Goal: Transaction & Acquisition: Book appointment/travel/reservation

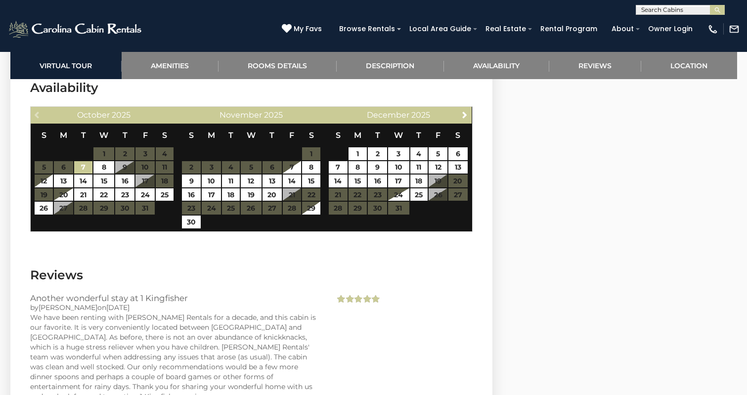
scroll to position [1955, 0]
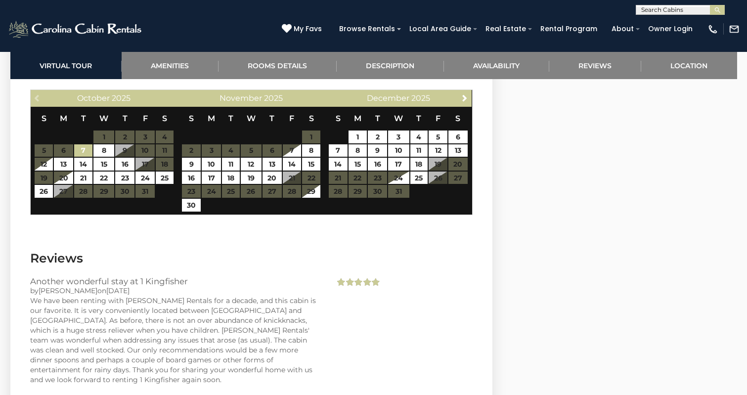
scroll to position [1969, 0]
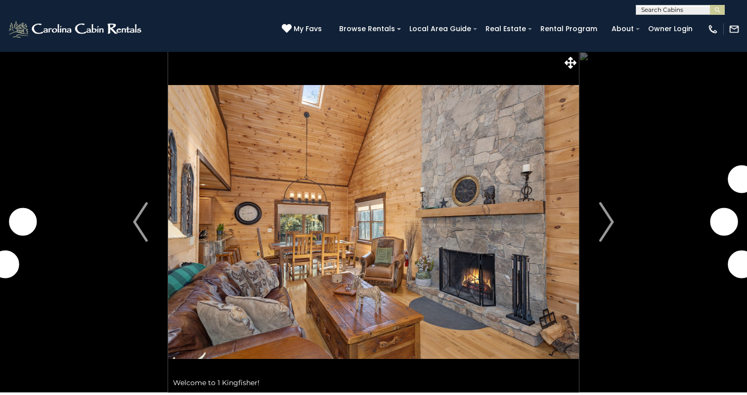
scroll to position [1969, 0]
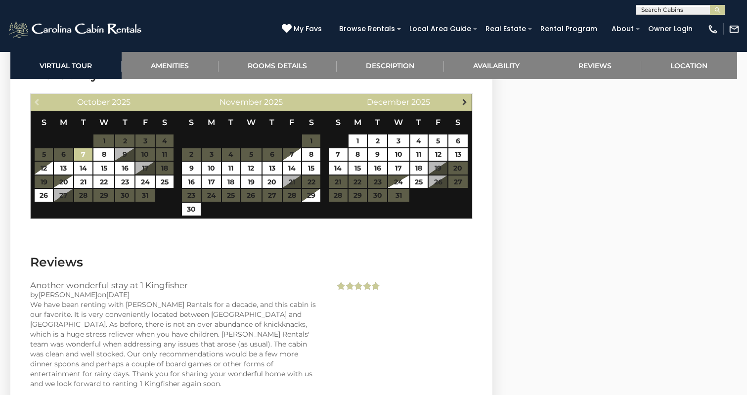
click at [463, 98] on span "Next" at bounding box center [465, 102] width 8 height 8
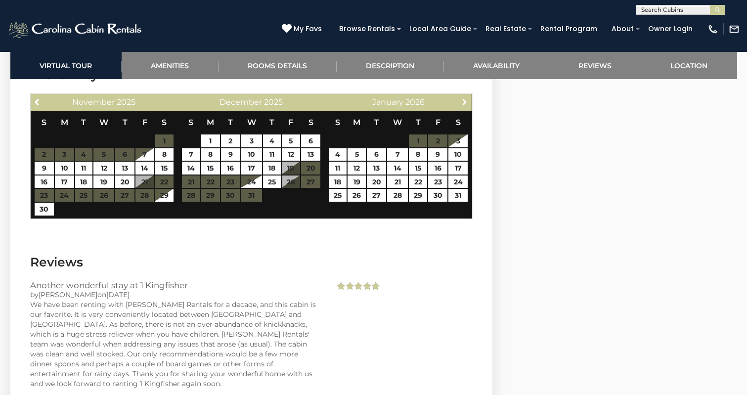
click at [463, 98] on span "Next" at bounding box center [465, 102] width 8 height 8
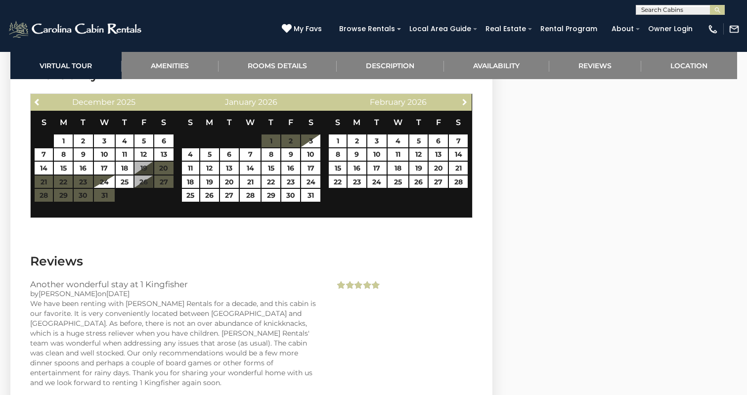
click at [463, 98] on span "Next" at bounding box center [465, 102] width 8 height 8
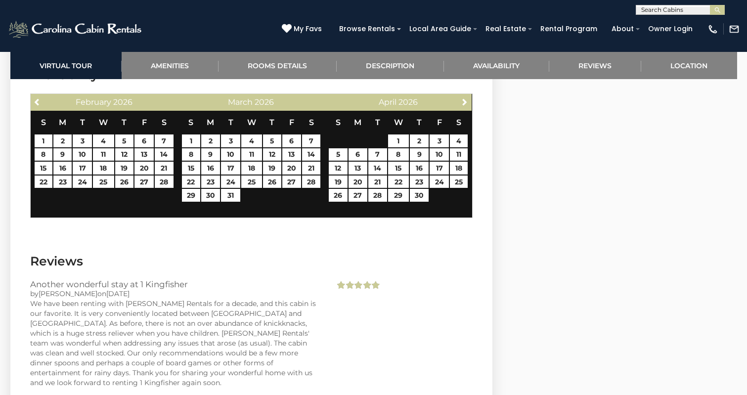
click at [463, 98] on span "Next" at bounding box center [465, 102] width 8 height 8
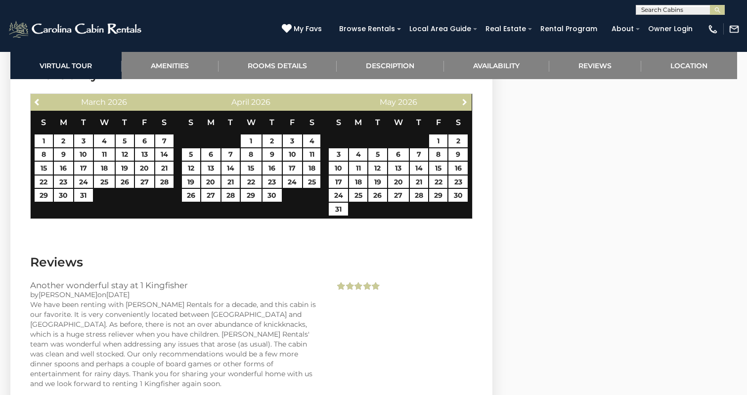
click at [463, 98] on span "Next" at bounding box center [465, 102] width 8 height 8
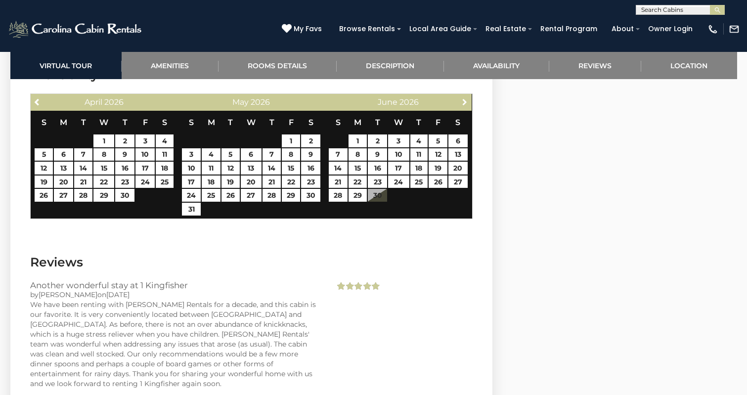
click at [463, 98] on span "Next" at bounding box center [465, 102] width 8 height 8
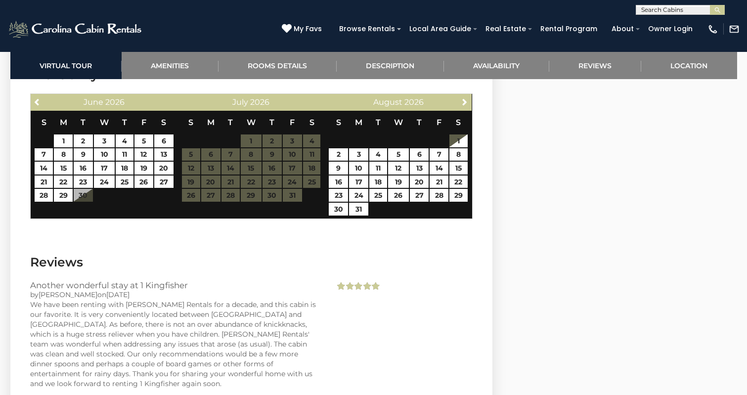
click at [463, 98] on span "Next" at bounding box center [465, 102] width 8 height 8
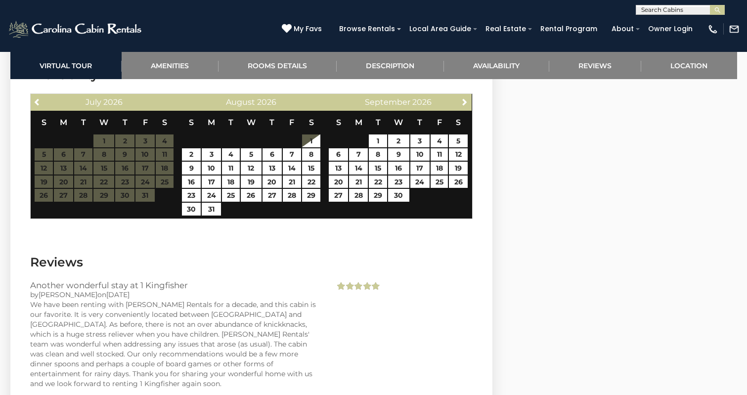
click at [463, 98] on span "Next" at bounding box center [465, 102] width 8 height 8
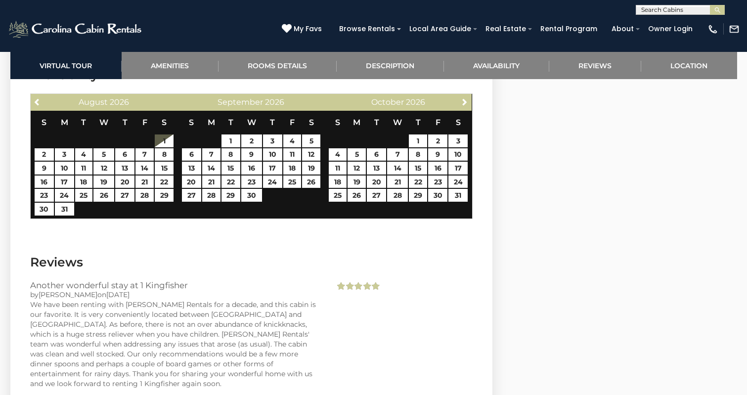
click at [463, 98] on span "Next" at bounding box center [465, 102] width 8 height 8
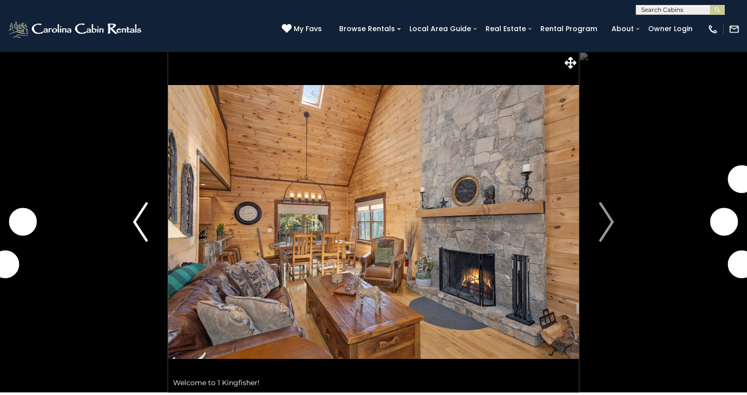
scroll to position [1969, 0]
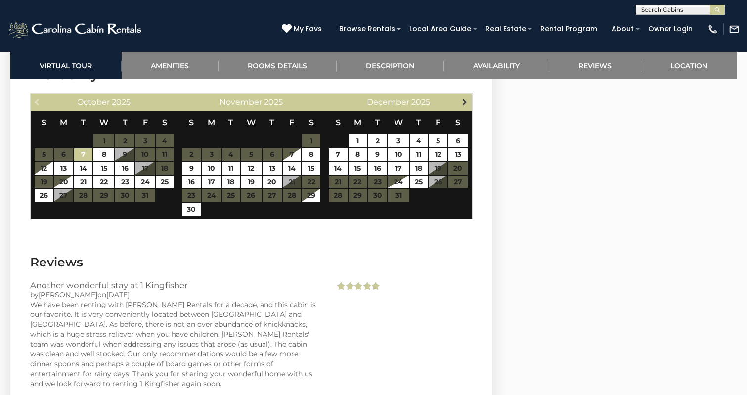
click at [463, 98] on span "Next" at bounding box center [465, 102] width 8 height 8
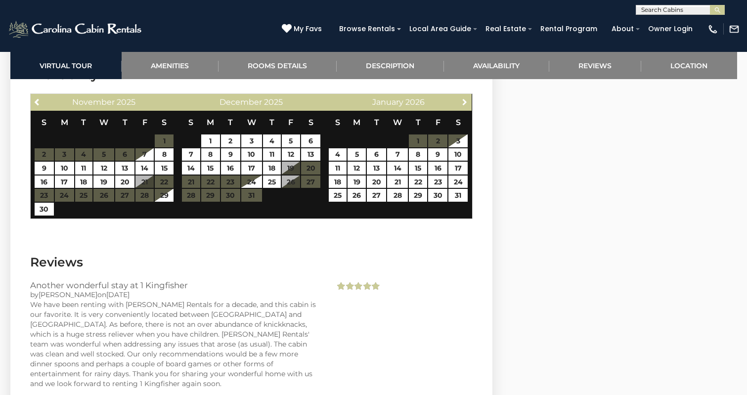
click at [463, 98] on span "Next" at bounding box center [465, 102] width 8 height 8
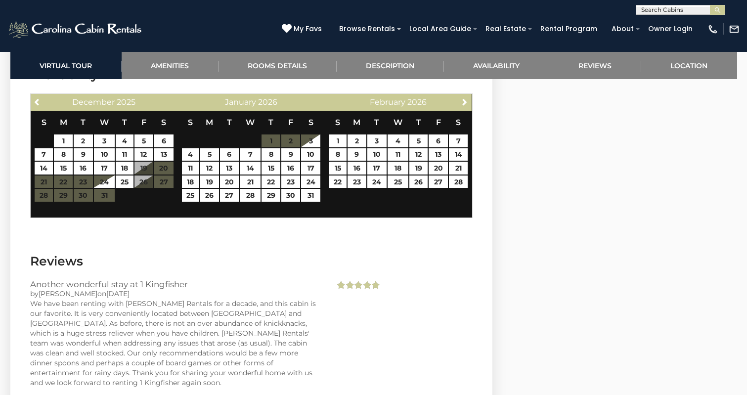
click at [463, 98] on span "Next" at bounding box center [465, 102] width 8 height 8
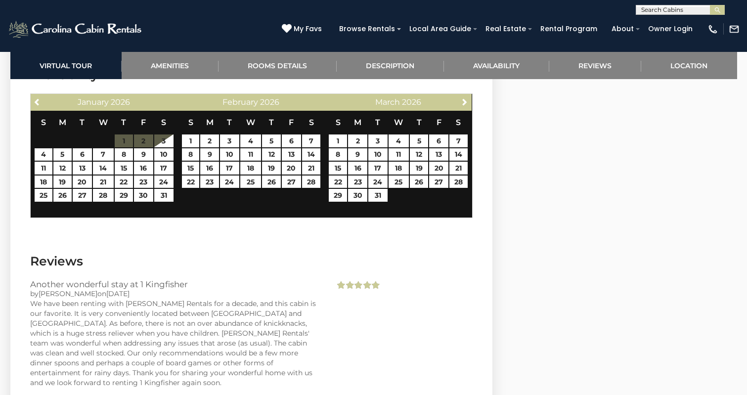
click at [463, 98] on span "Next" at bounding box center [465, 102] width 8 height 8
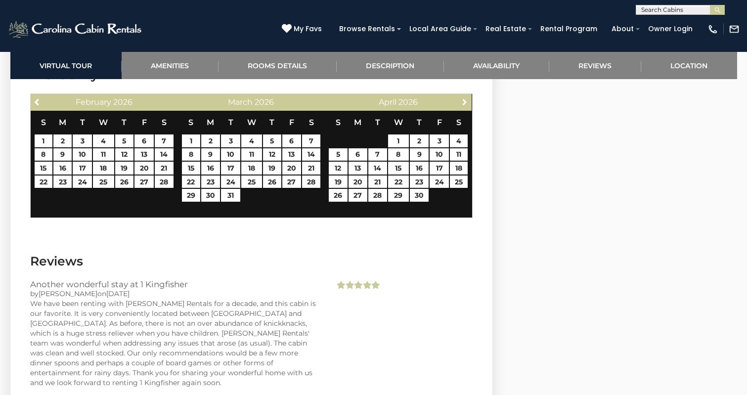
click at [463, 98] on span "Next" at bounding box center [465, 102] width 8 height 8
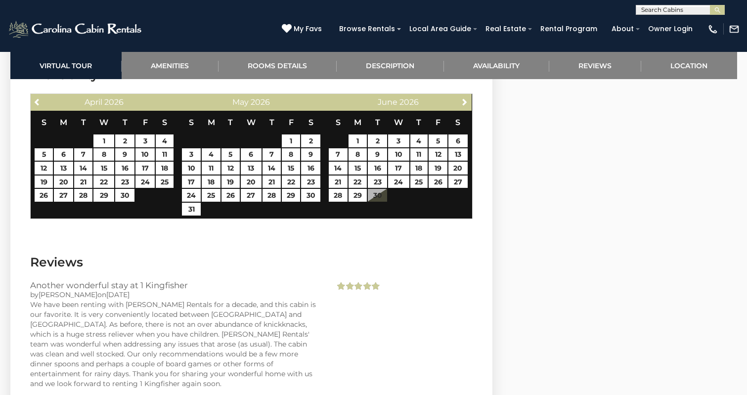
click at [463, 98] on span "Next" at bounding box center [465, 102] width 8 height 8
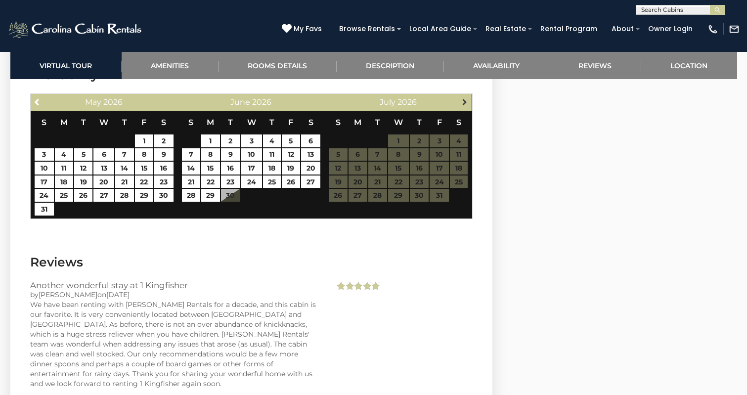
click at [465, 98] on span "Next" at bounding box center [465, 102] width 8 height 8
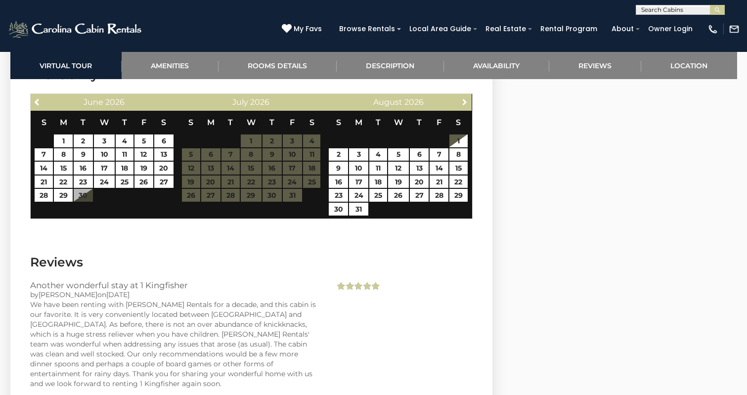
click at [465, 98] on span "Next" at bounding box center [465, 102] width 8 height 8
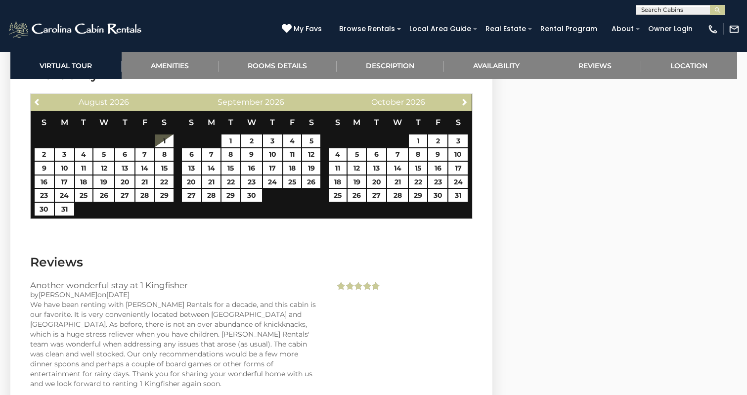
click at [465, 98] on span "Next" at bounding box center [465, 102] width 8 height 8
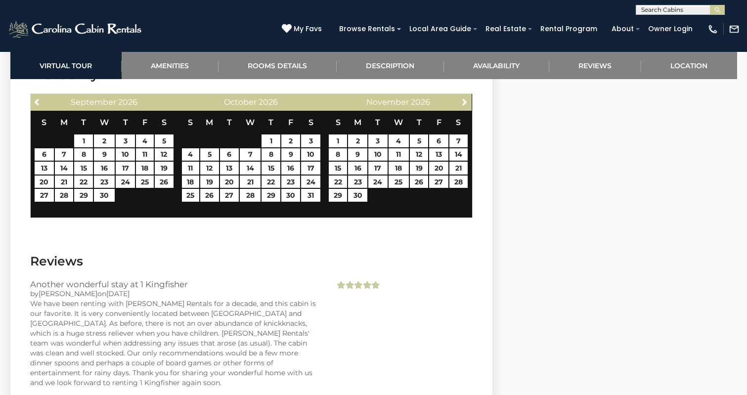
click at [465, 98] on span "Next" at bounding box center [465, 102] width 8 height 8
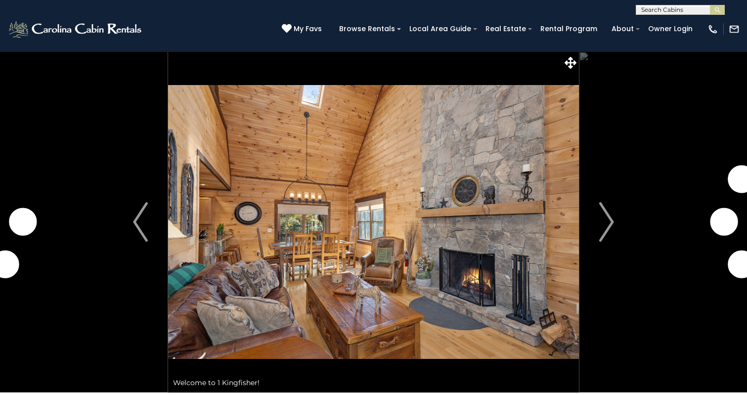
scroll to position [1969, 0]
